Goal: Understand process/instructions: Learn how to perform a task or action

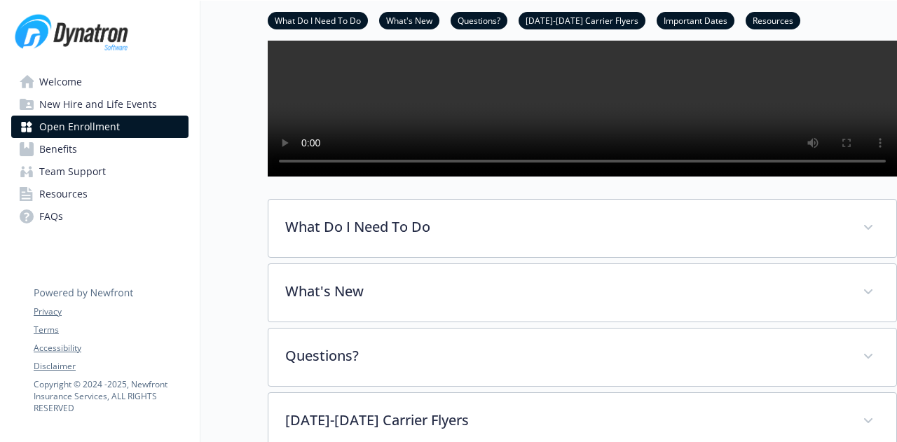
scroll to position [261, 0]
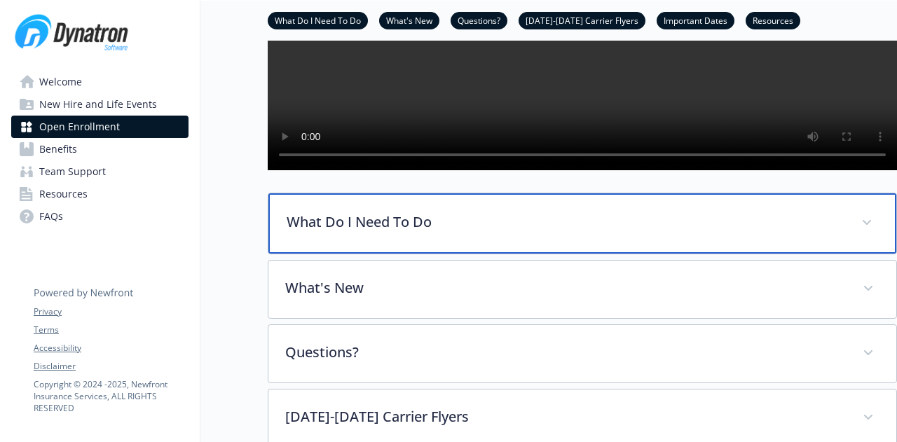
click at [341, 233] on p "What Do I Need To Do" at bounding box center [565, 222] width 558 height 21
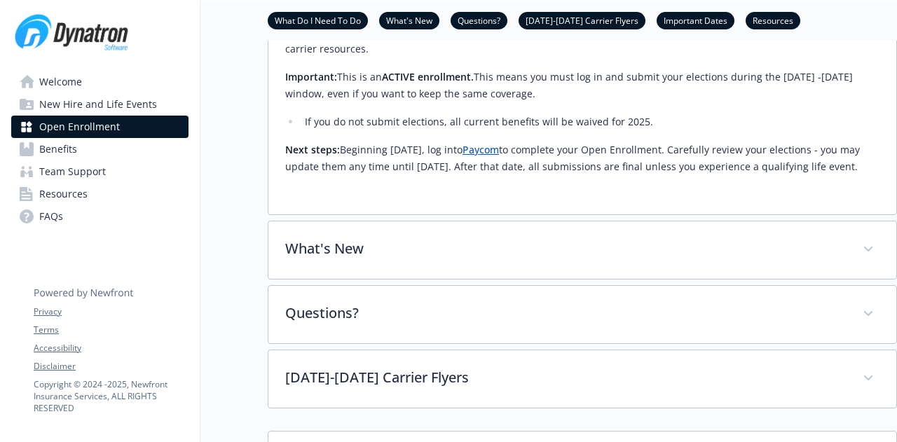
scroll to position [646, 0]
